Goal: Check status: Check status

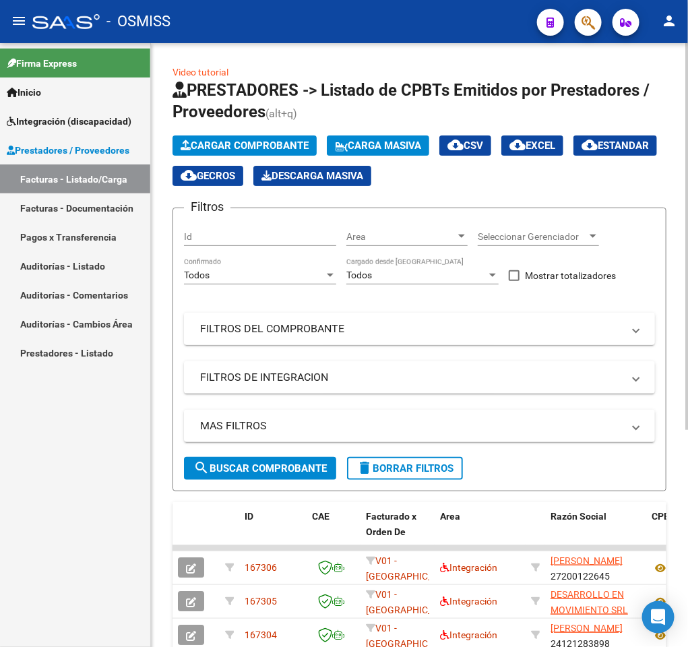
click at [334, 342] on mat-expansion-panel-header "FILTROS DEL COMPROBANTE" at bounding box center [419, 329] width 471 height 32
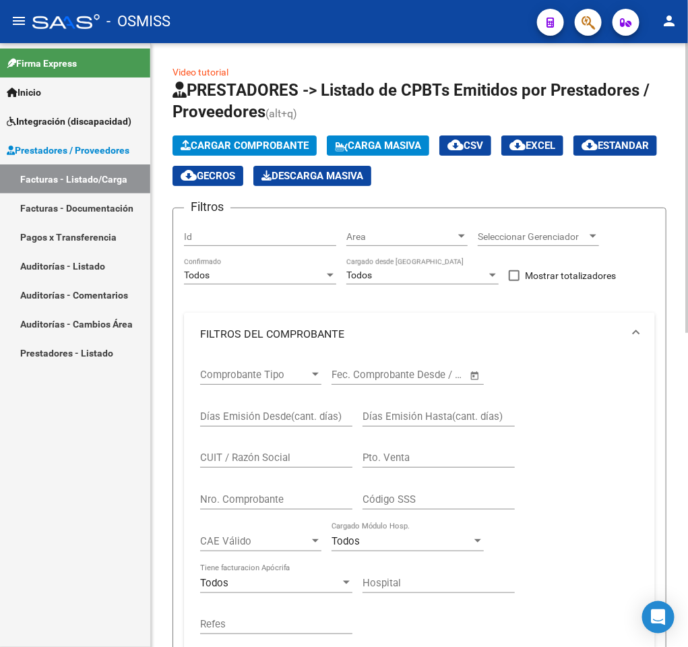
click at [265, 466] on div "CUIT / Razón Social" at bounding box center [276, 453] width 152 height 29
paste input "24248169598"
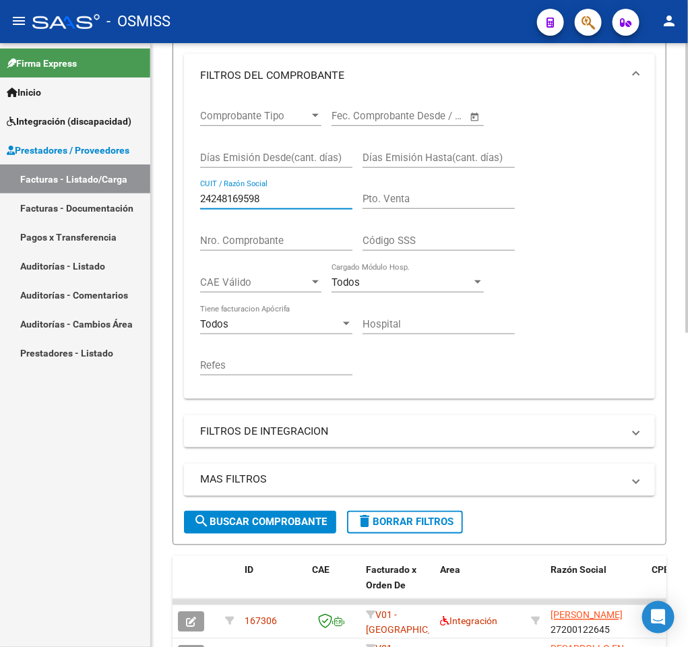
scroll to position [301, 0]
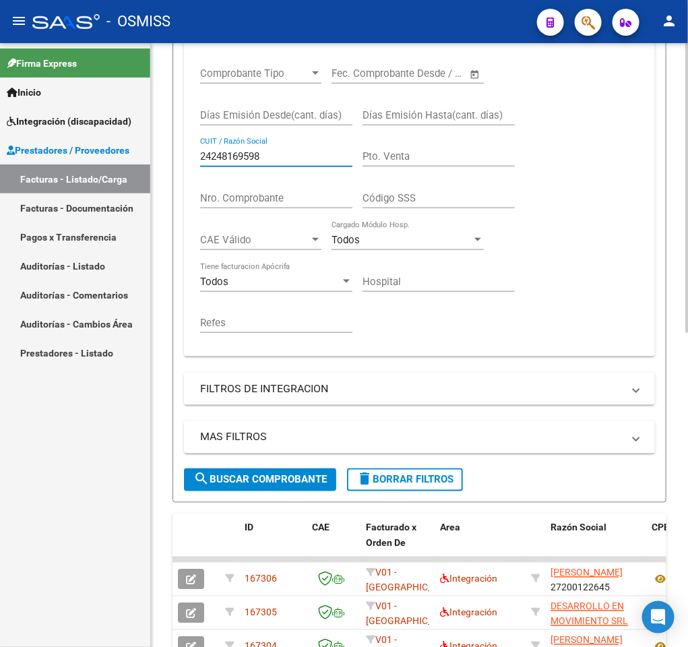
click at [669, 431] on div "Video tutorial PRESTADORES -> Listado de CPBTs Emitidos por Prestadores / Prove…" at bounding box center [421, 362] width 541 height 1240
type input "24248169598"
click at [213, 482] on span "search Buscar Comprobante" at bounding box center [259, 480] width 133 height 12
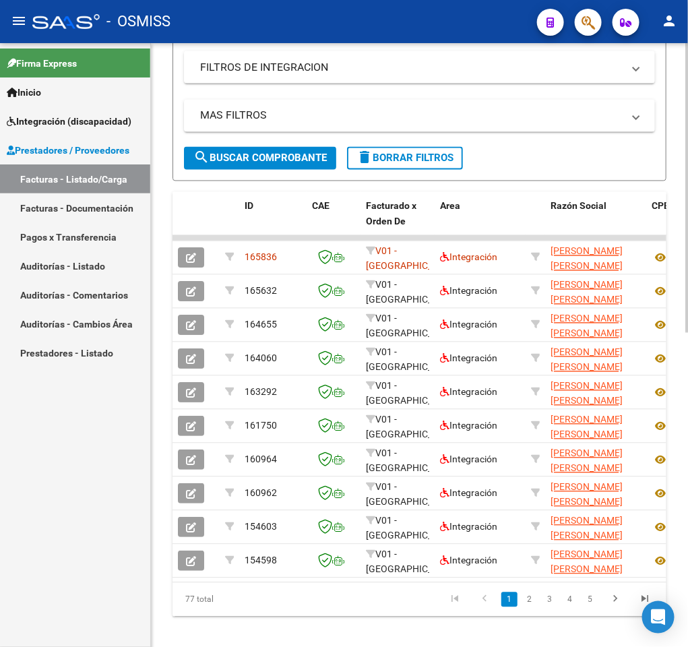
click at [688, 570] on div at bounding box center [687, 496] width 3 height 290
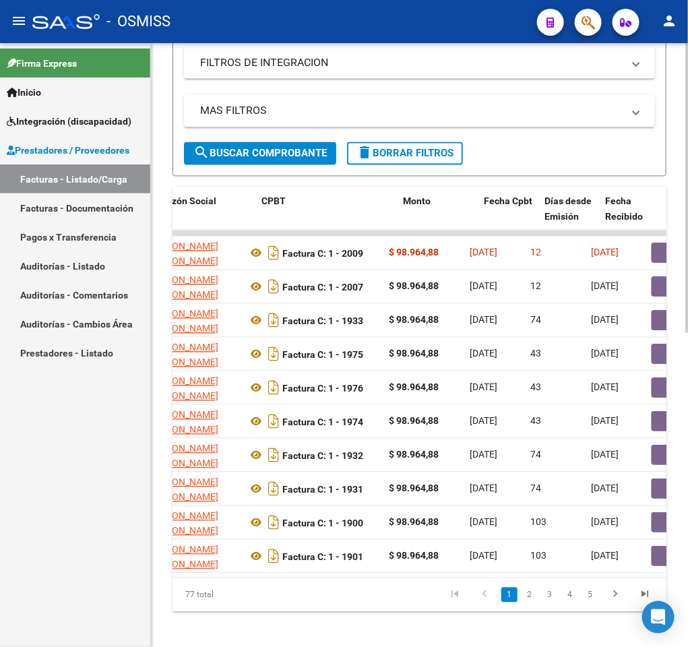
scroll to position [0, 375]
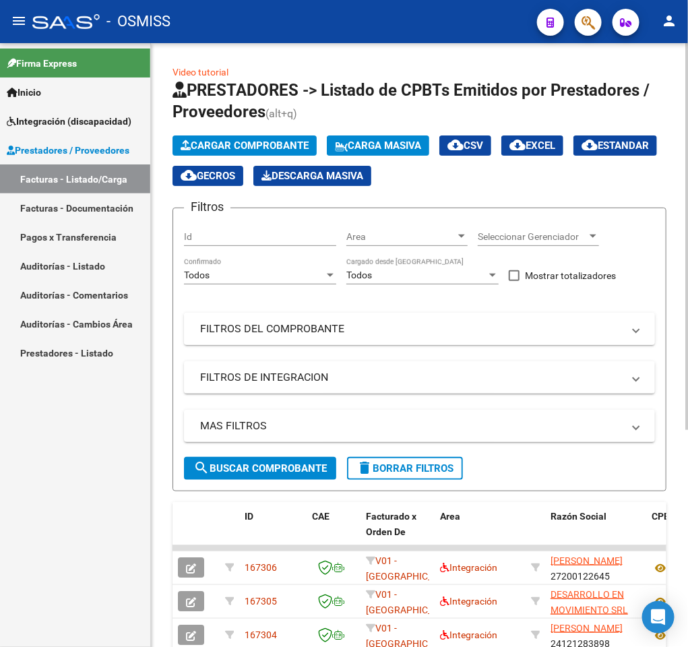
click at [348, 324] on mat-panel-title "FILTROS DEL COMPROBANTE" at bounding box center [411, 329] width 423 height 15
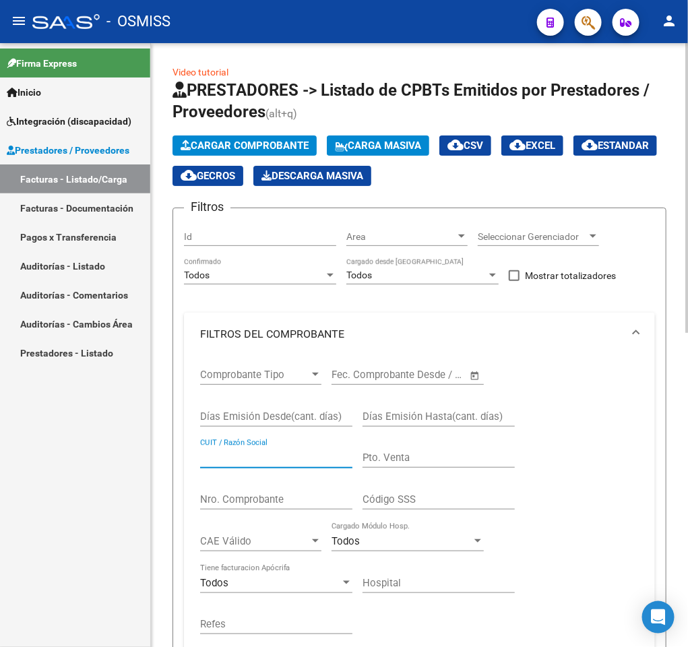
click at [253, 463] on input "CUIT / Razón Social" at bounding box center [276, 458] width 152 height 12
paste input "27308864702"
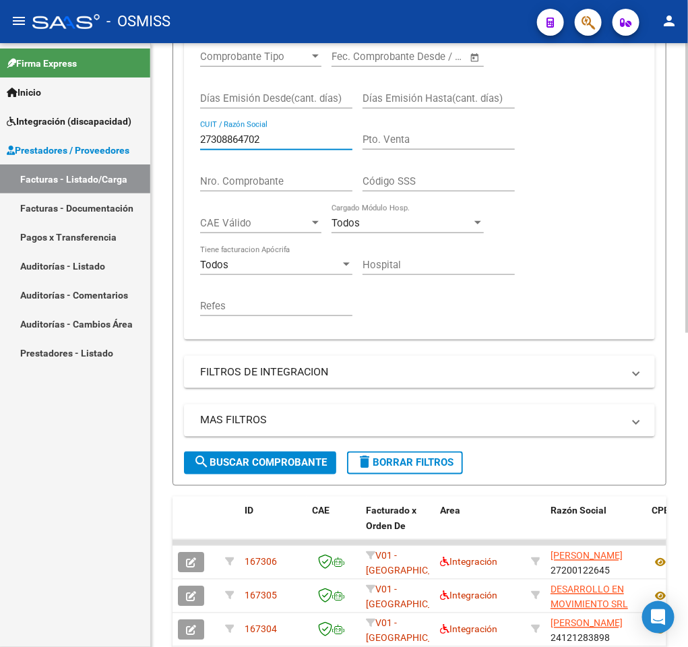
click at [674, 399] on div "Video tutorial PRESTADORES -> Listado de CPBTs Emitidos por Prestadores / Prove…" at bounding box center [421, 345] width 541 height 1240
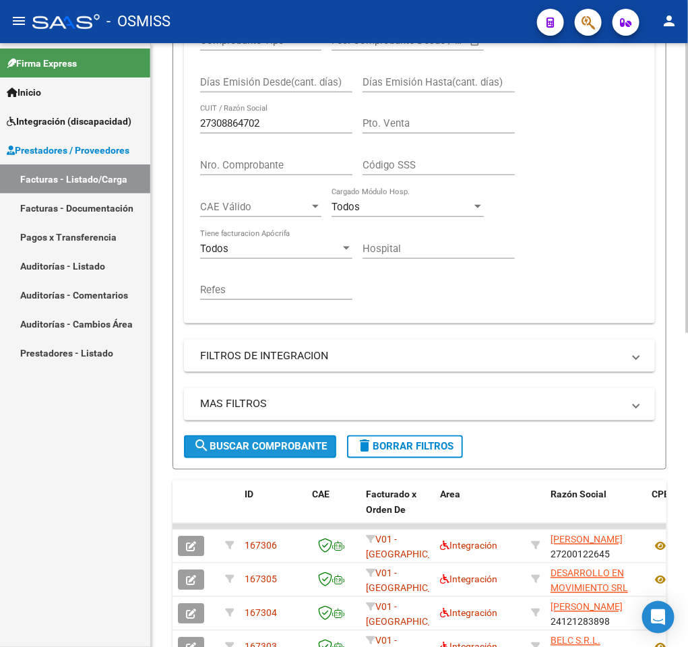
click at [220, 439] on button "search Buscar Comprobante" at bounding box center [260, 446] width 152 height 23
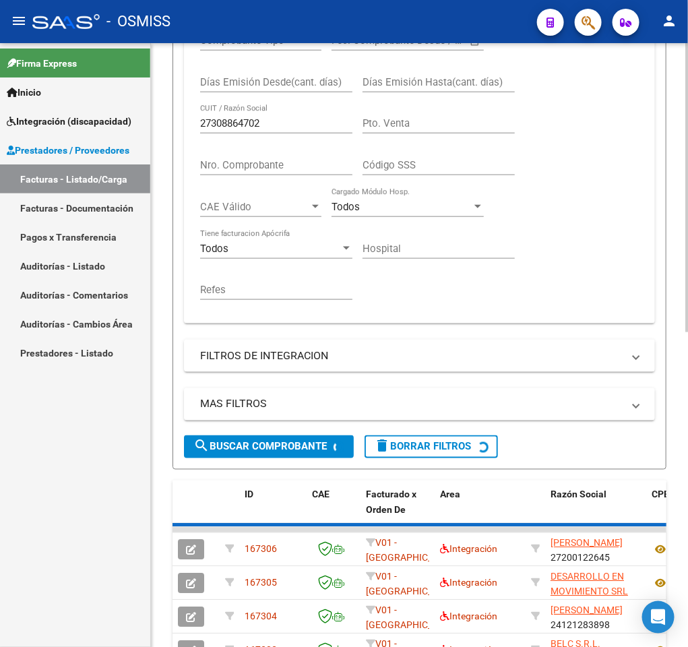
scroll to position [326, 0]
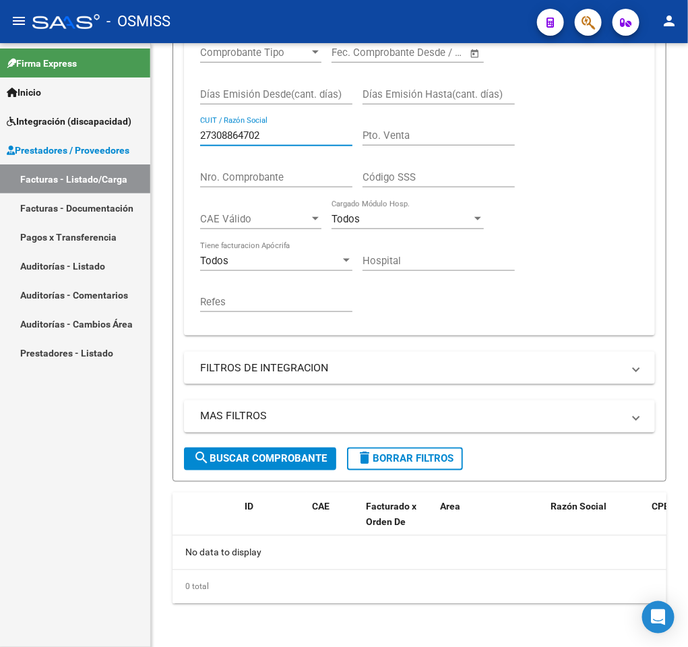
drag, startPoint x: 280, startPoint y: 133, endPoint x: 59, endPoint y: 142, distance: 221.3
click at [59, 142] on mat-sidenav-container "Firma Express Inicio Instructivos Contacto OS Integración (discapacidad) Legajo…" at bounding box center [344, 345] width 688 height 604
paste input "text"
click at [265, 453] on span "search Buscar Comprobante" at bounding box center [259, 459] width 133 height 12
click at [266, 133] on input "2730886470" at bounding box center [276, 135] width 152 height 12
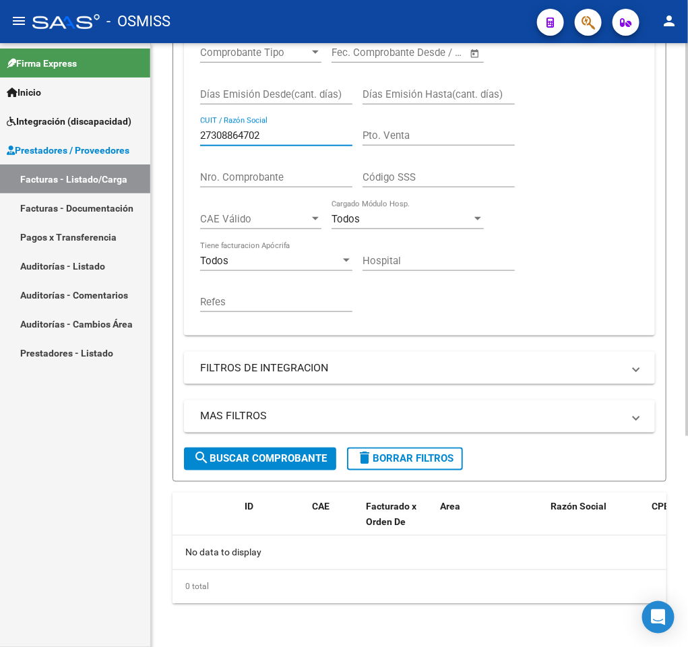
type input "27308864702"
click at [239, 453] on span "search Buscar Comprobante" at bounding box center [259, 459] width 133 height 12
click at [686, 332] on div at bounding box center [687, 450] width 3 height 393
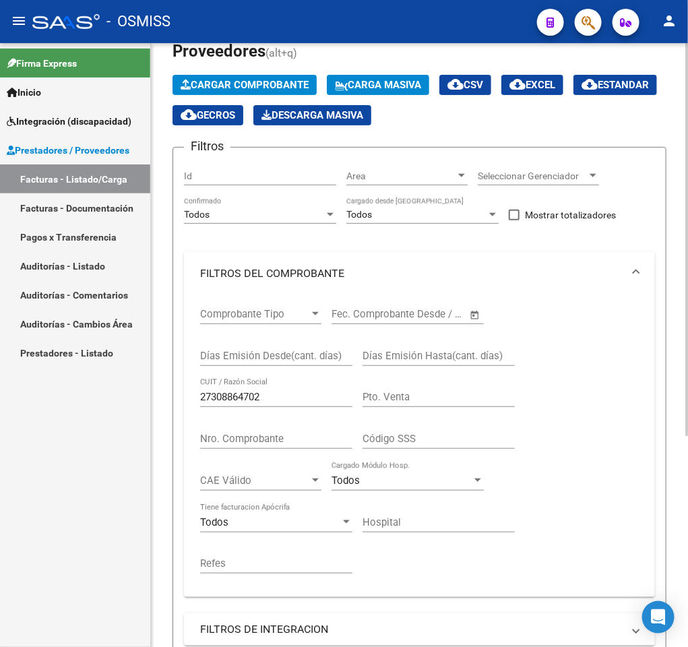
click at [672, 162] on div "Video tutorial PRESTADORES -> Listado de CPBTs Emitidos por Prestadores / Prove…" at bounding box center [421, 445] width 541 height 926
